Goal: Transaction & Acquisition: Purchase product/service

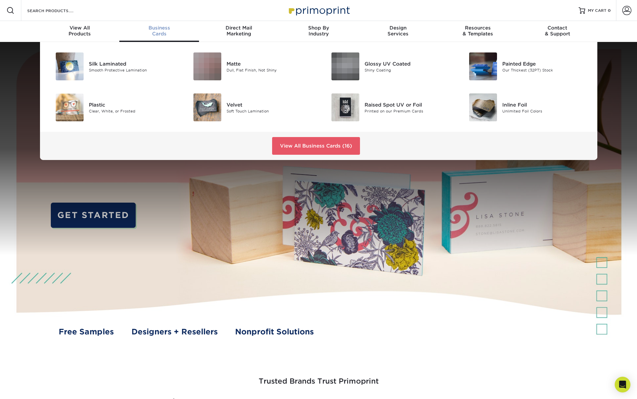
click at [162, 29] on span "Business" at bounding box center [159, 28] width 80 height 6
click at [385, 68] on div "Shiny Coating" at bounding box center [408, 70] width 87 height 6
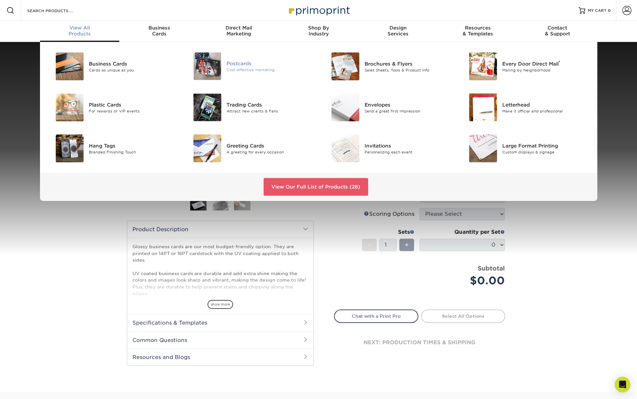
click at [231, 64] on div "Postcards" at bounding box center [270, 63] width 87 height 7
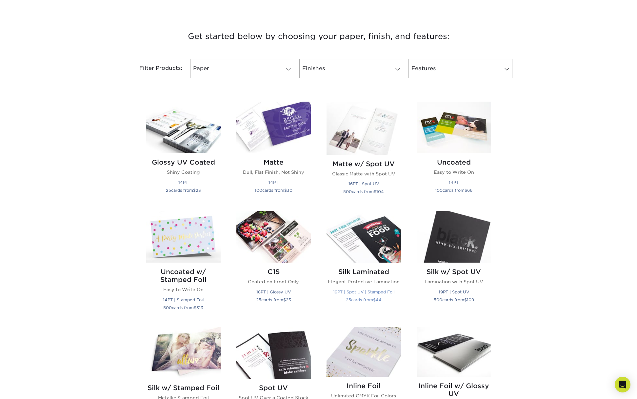
scroll to position [254, 0]
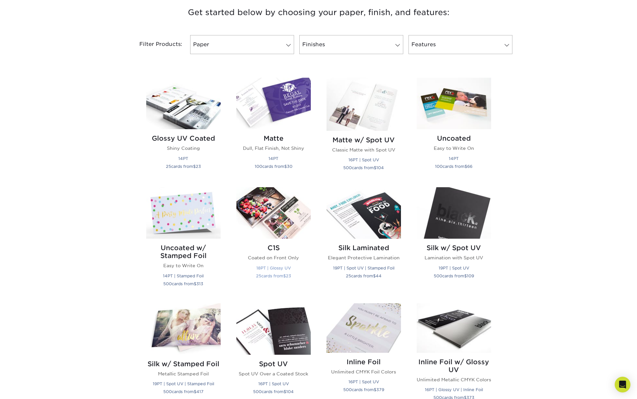
click at [283, 216] on img at bounding box center [273, 212] width 74 height 51
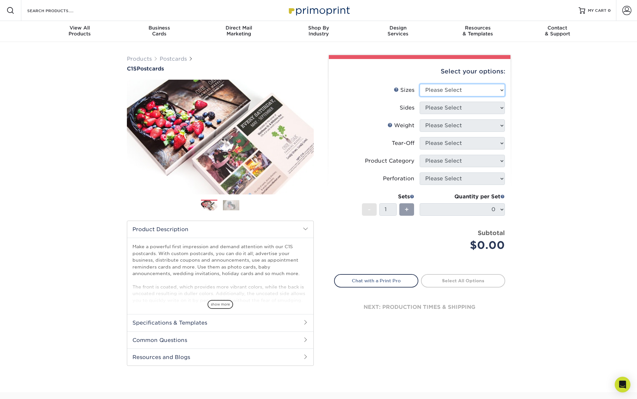
select select "4.00x6.00"
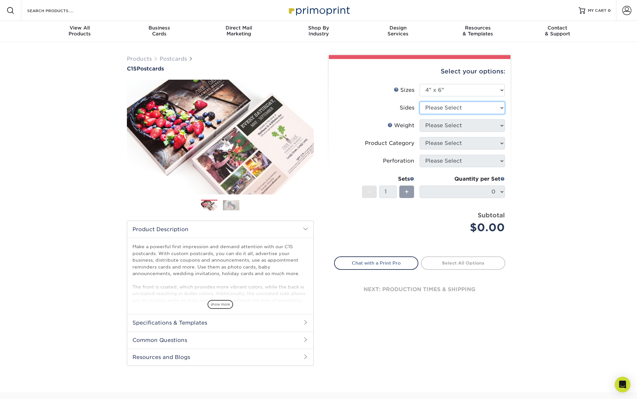
select select "13abbda7-1d64-4f25-8bb2-c179b224825d"
click at [201, 321] on h2 "Specifications & Templates" at bounding box center [220, 322] width 186 height 17
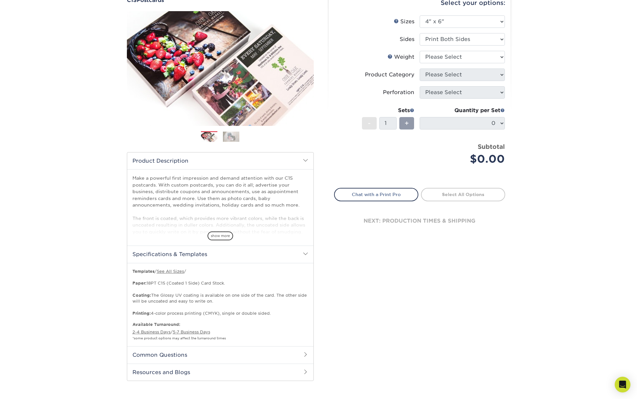
scroll to position [78, 0]
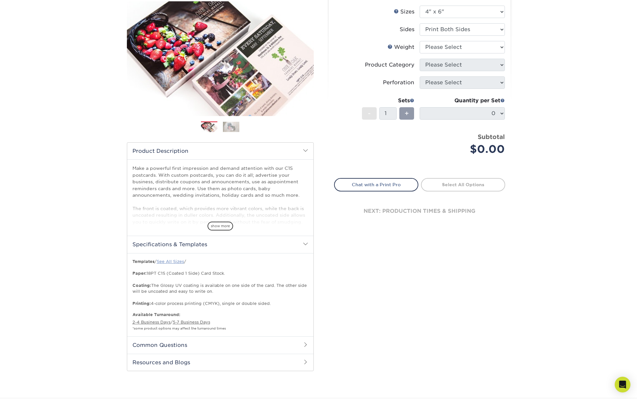
click at [180, 262] on link "See All Sizes" at bounding box center [170, 261] width 27 height 5
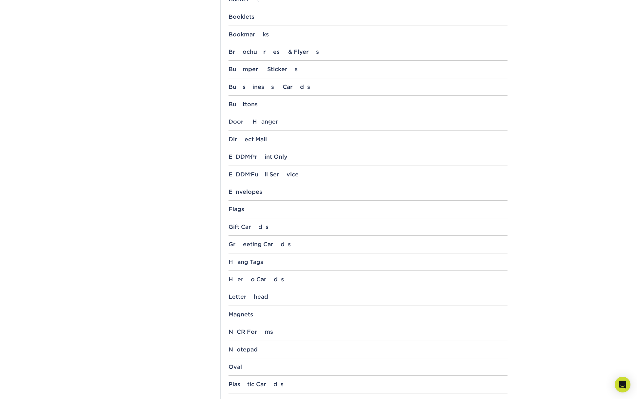
scroll to position [418, 0]
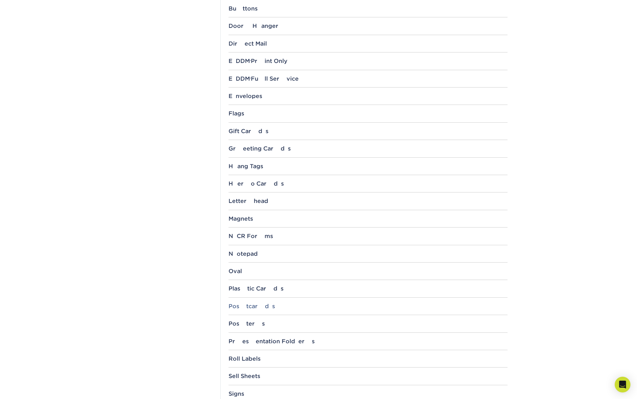
click at [255, 305] on div "Postcards" at bounding box center [368, 306] width 279 height 7
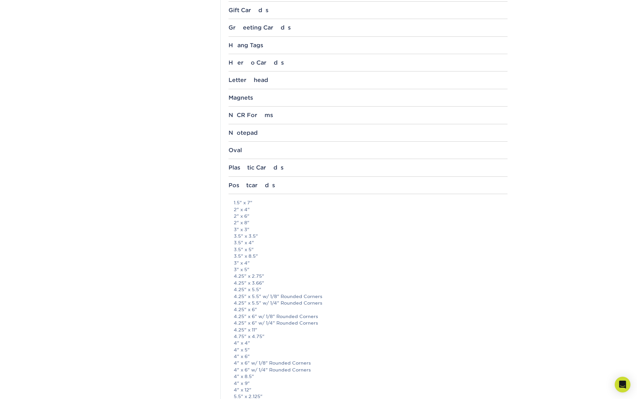
scroll to position [577, 0]
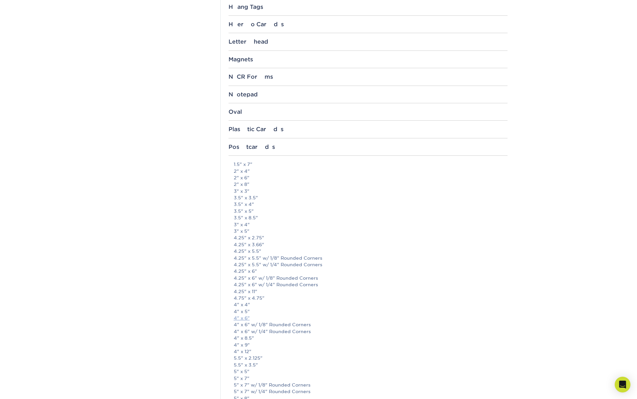
click at [242, 316] on link "4" x 6"" at bounding box center [242, 318] width 16 height 5
